Goal: Check status: Check status

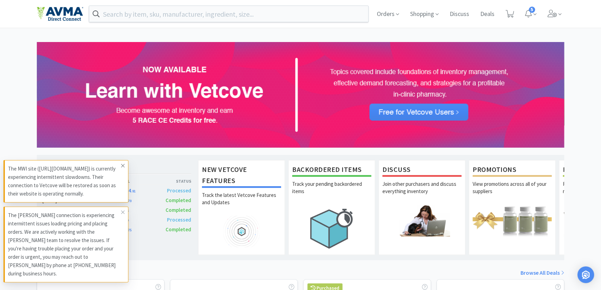
click at [124, 168] on icon at bounding box center [123, 166] width 4 height 6
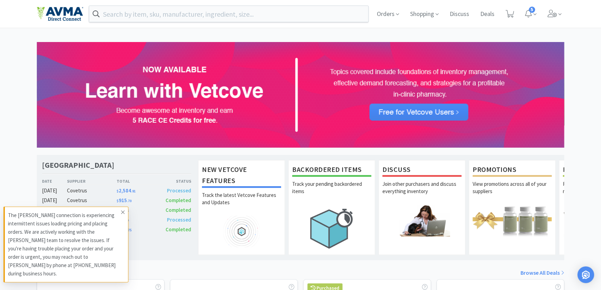
click at [121, 214] on icon at bounding box center [122, 211] width 3 height 3
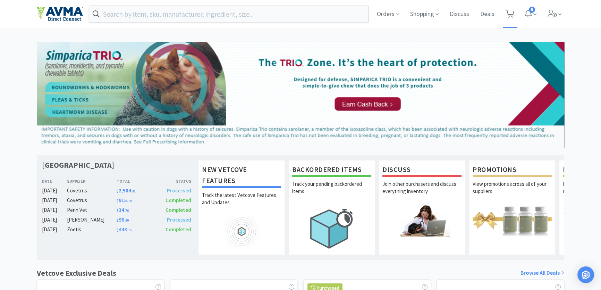
click at [508, 14] on icon at bounding box center [510, 14] width 9 height 8
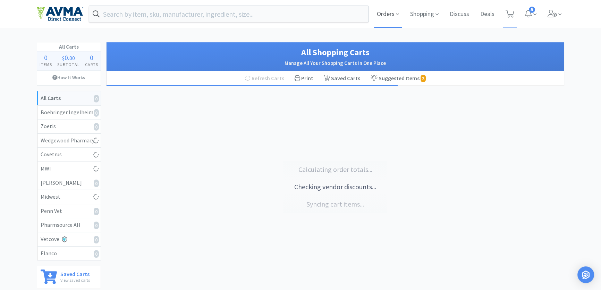
click at [400, 17] on span "Orders" at bounding box center [388, 14] width 28 height 28
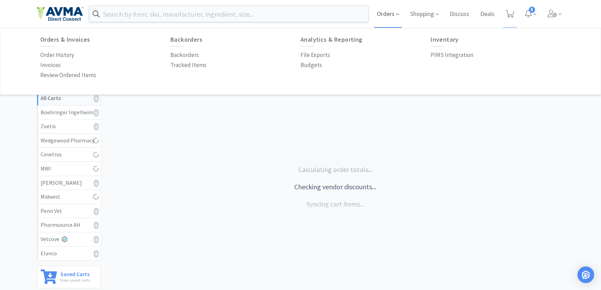
select select "10"
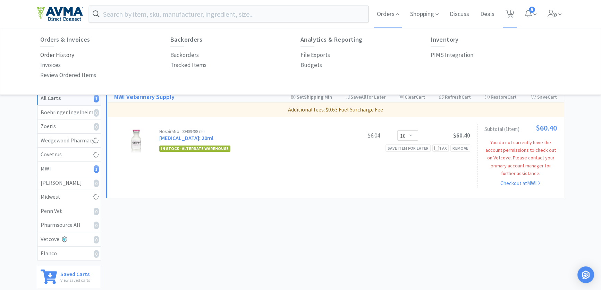
click at [55, 56] on p "Order History" at bounding box center [57, 54] width 34 height 9
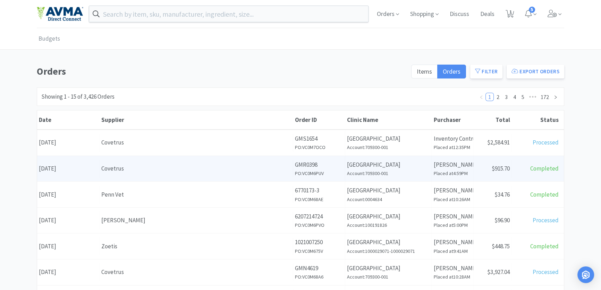
click at [194, 156] on div "Date [DATE] Supplier Covetrus Order ID GMR0398 PO: VC0M6PUV Clinic Name [GEOGRA…" at bounding box center [300, 169] width 527 height 26
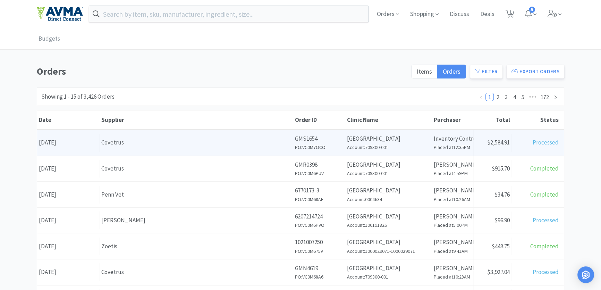
click at [199, 144] on div "Covetrus" at bounding box center [196, 142] width 190 height 9
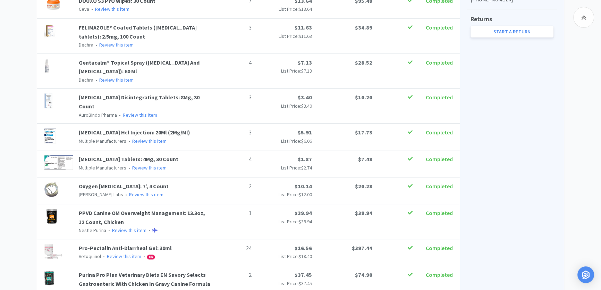
scroll to position [153, 0]
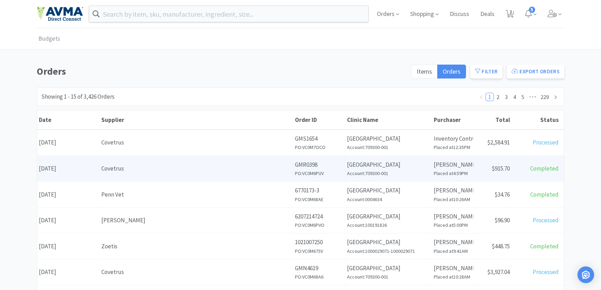
click at [171, 169] on div "Covetrus" at bounding box center [196, 168] width 190 height 9
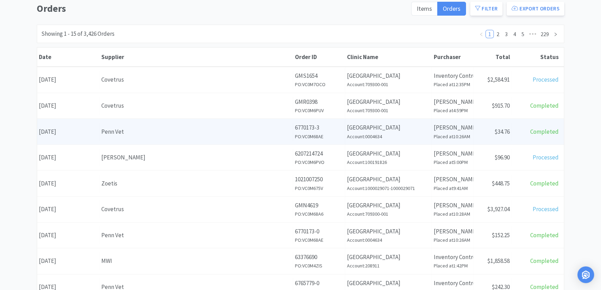
scroll to position [94, 0]
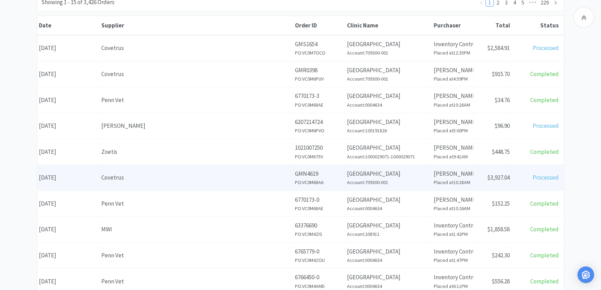
click at [228, 185] on div "Supplier Covetrus" at bounding box center [197, 178] width 194 height 18
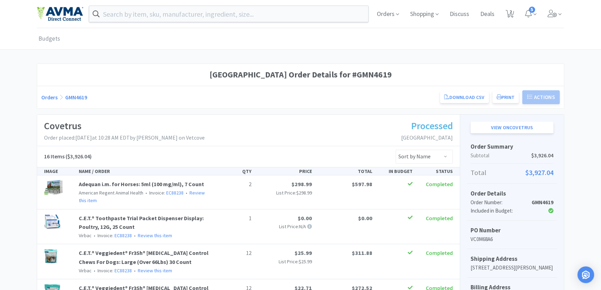
scroll to position [94, 0]
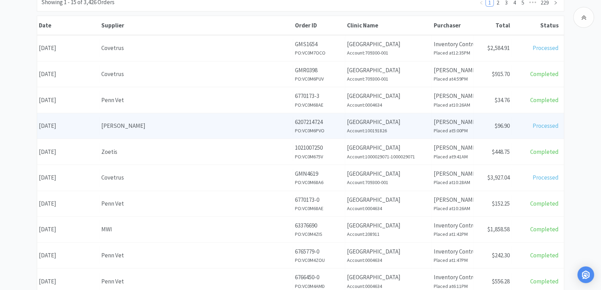
click at [180, 119] on div "Supplier [PERSON_NAME]" at bounding box center [197, 126] width 194 height 18
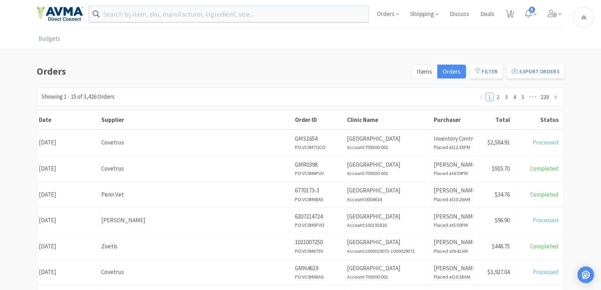
scroll to position [94, 0]
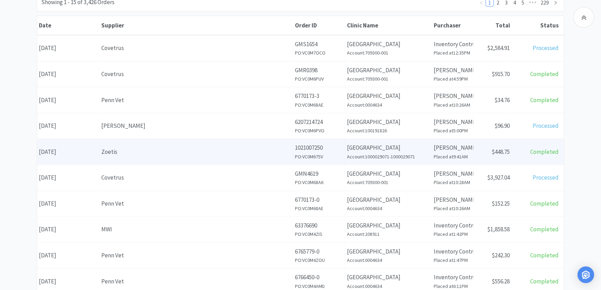
click at [389, 147] on p "[GEOGRAPHIC_DATA]" at bounding box center [388, 147] width 83 height 9
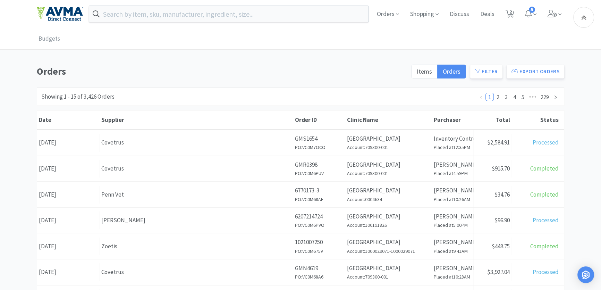
scroll to position [94, 0]
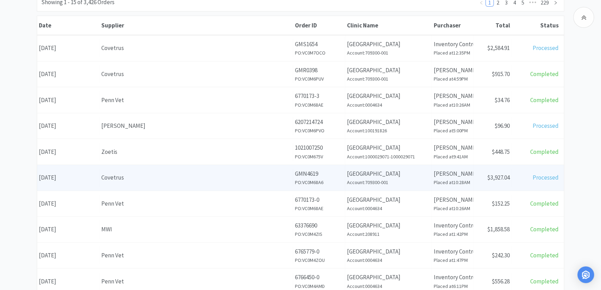
click at [385, 183] on h6 "Account: 709300-001" at bounding box center [388, 182] width 83 height 8
